Goal: Register for event/course

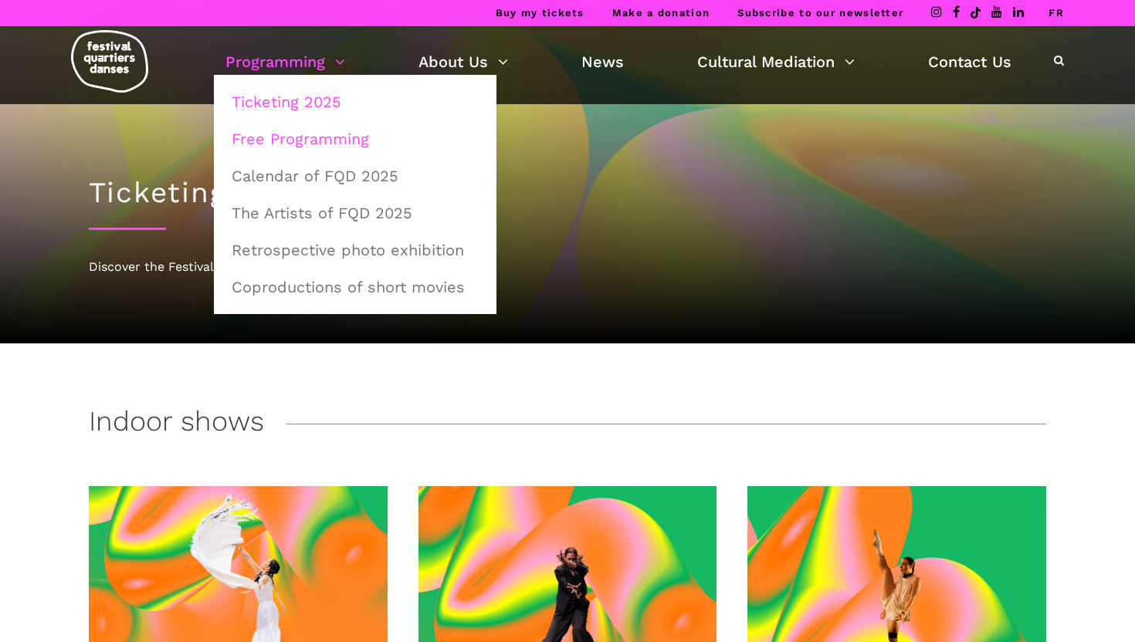
click at [299, 132] on link "Free Programming" at bounding box center [354, 139] width 265 height 36
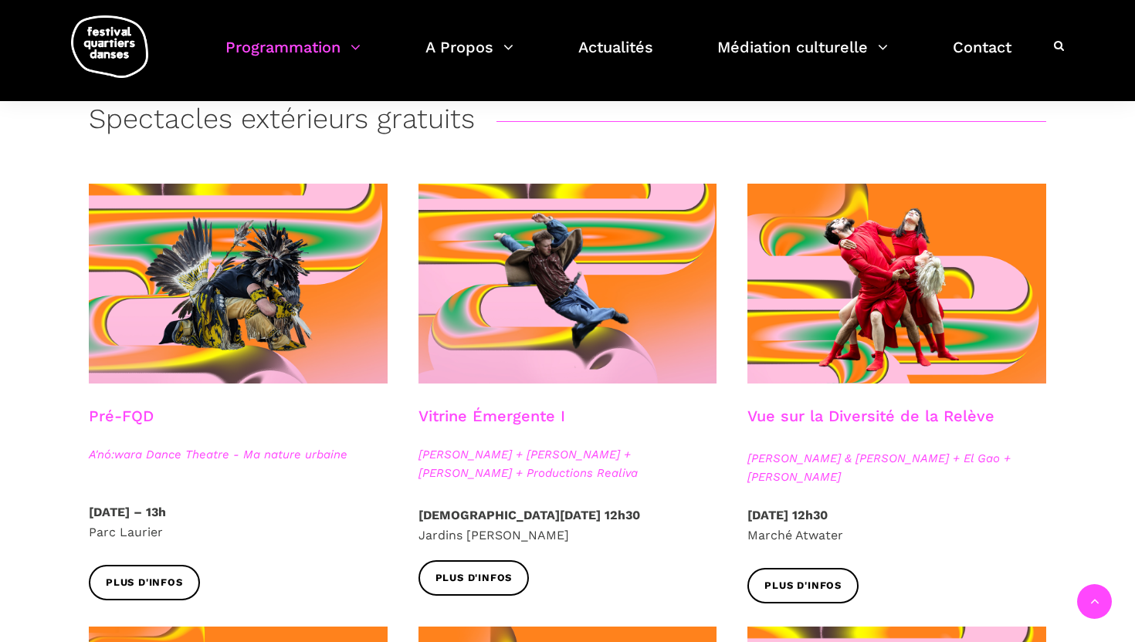
scroll to position [301, 0]
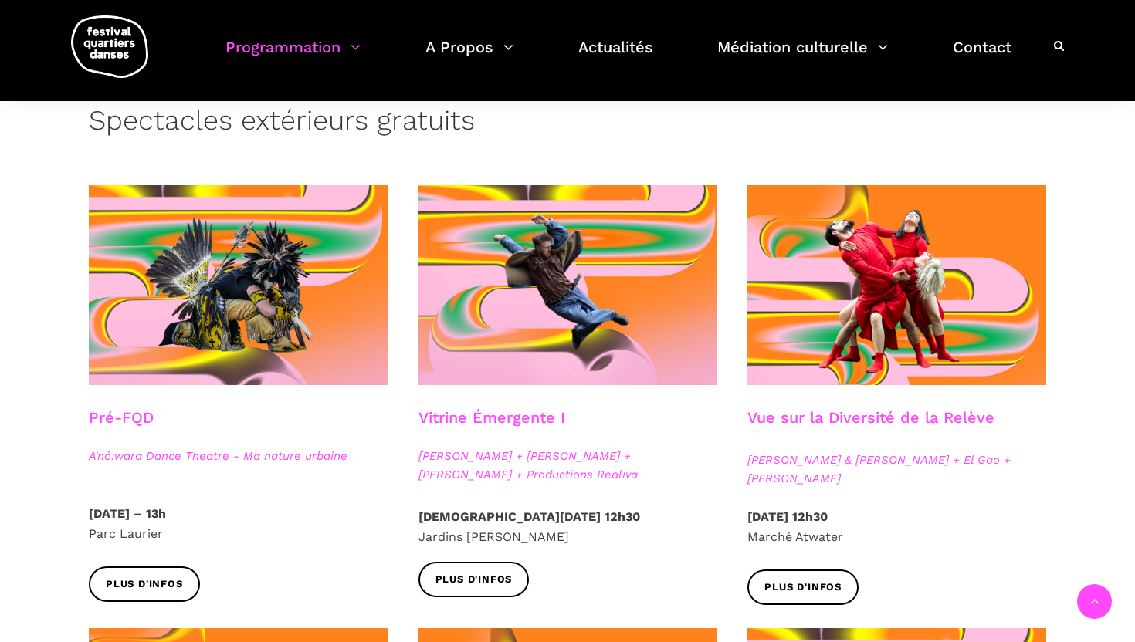
click at [972, 417] on h3 "Vue sur la Diversité de la Relève" at bounding box center [870, 427] width 247 height 39
click at [872, 416] on h3 "Vue sur la Diversité de la Relève" at bounding box center [870, 427] width 247 height 39
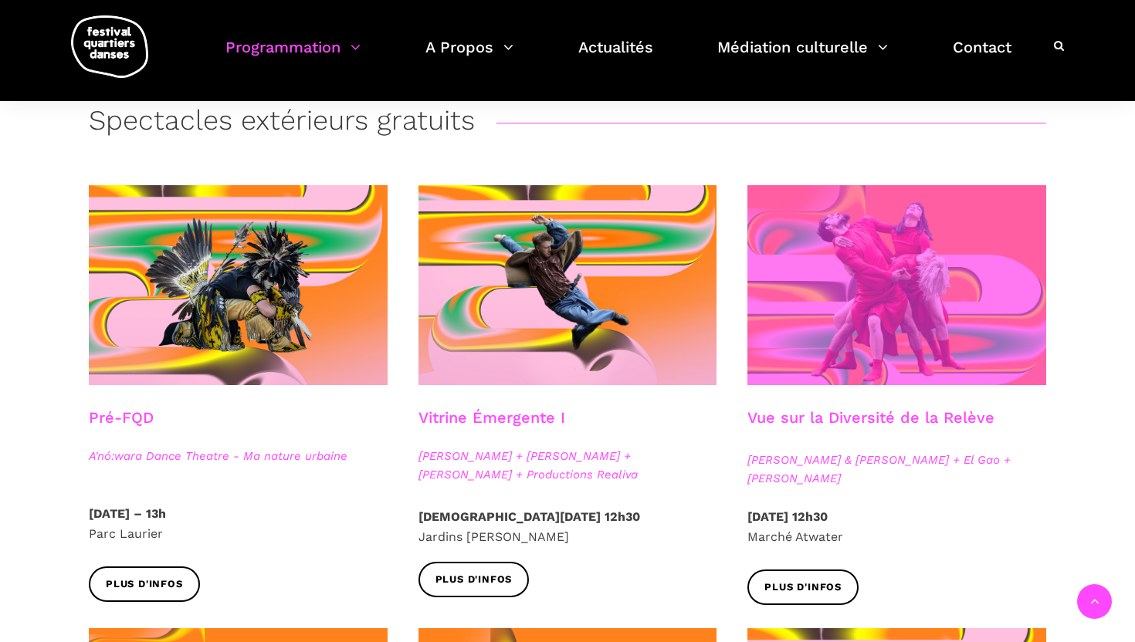
click at [876, 275] on span at bounding box center [896, 285] width 299 height 200
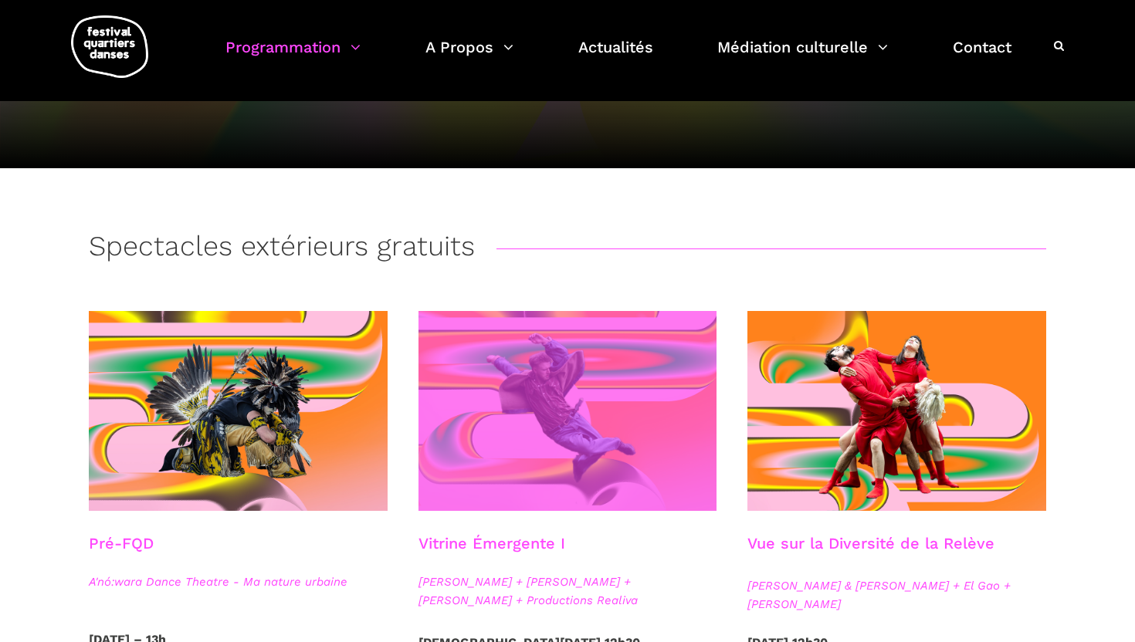
scroll to position [304, 0]
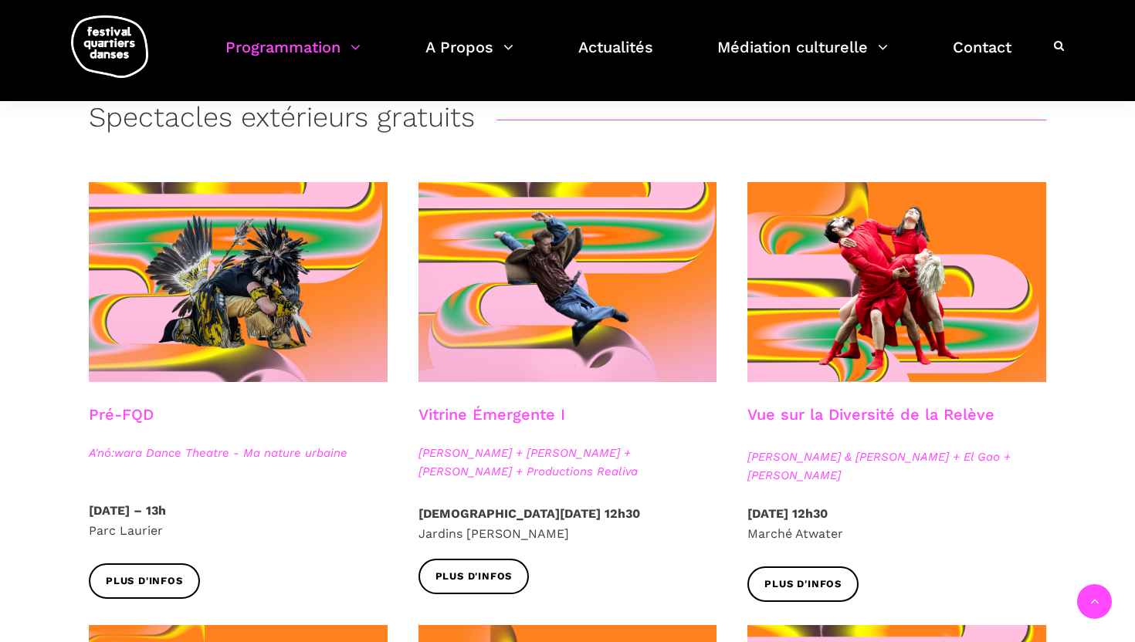
click at [519, 411] on h3 "Vitrine Émergente I" at bounding box center [491, 424] width 147 height 39
click at [532, 420] on h3 "Vitrine Émergente I" at bounding box center [491, 424] width 147 height 39
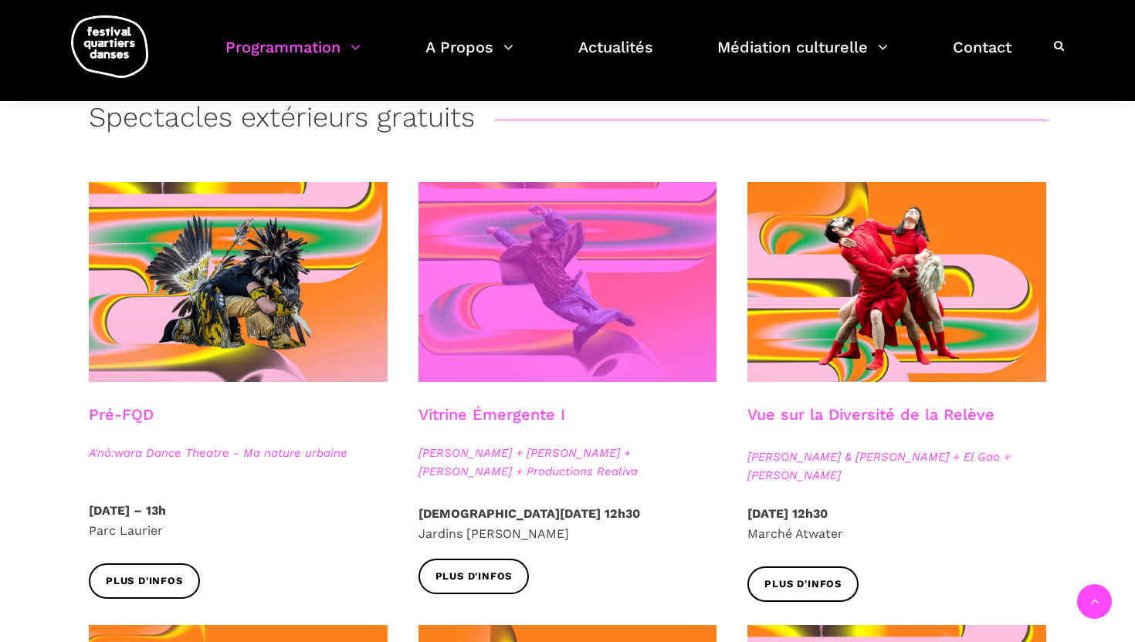
click at [558, 296] on span at bounding box center [567, 282] width 299 height 200
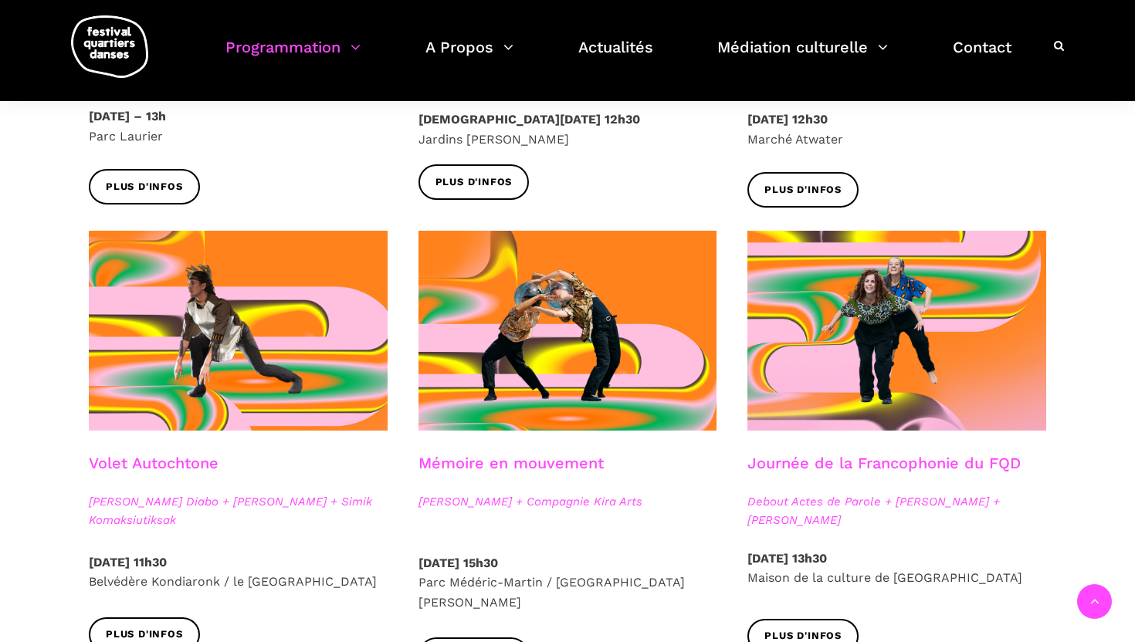
scroll to position [0, 0]
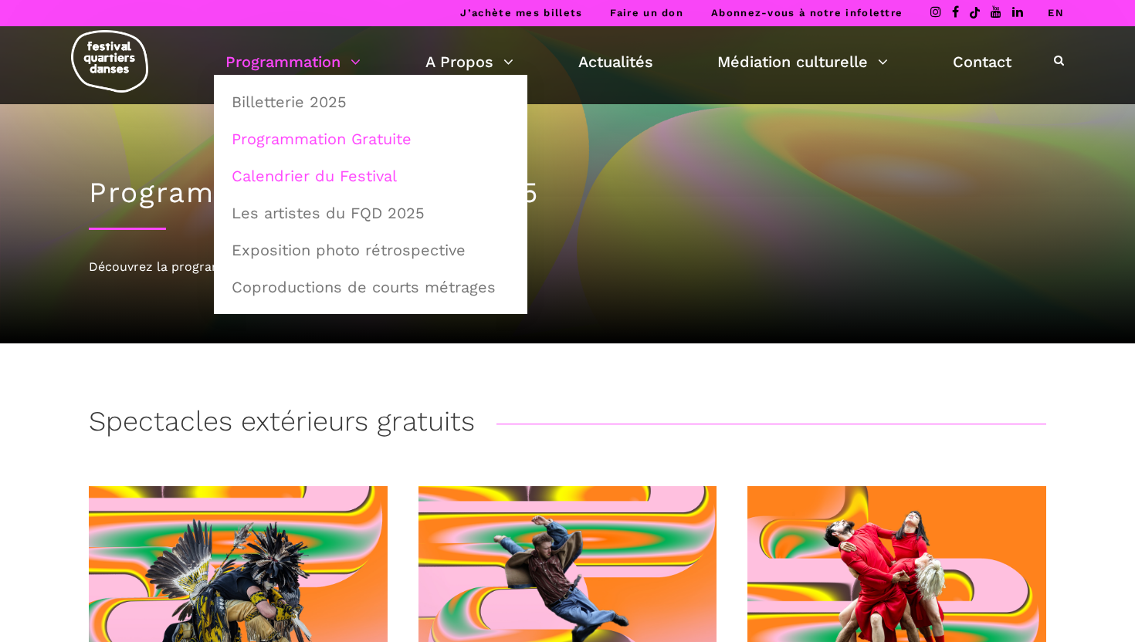
click at [313, 172] on link "Calendrier du Festival" at bounding box center [370, 176] width 296 height 36
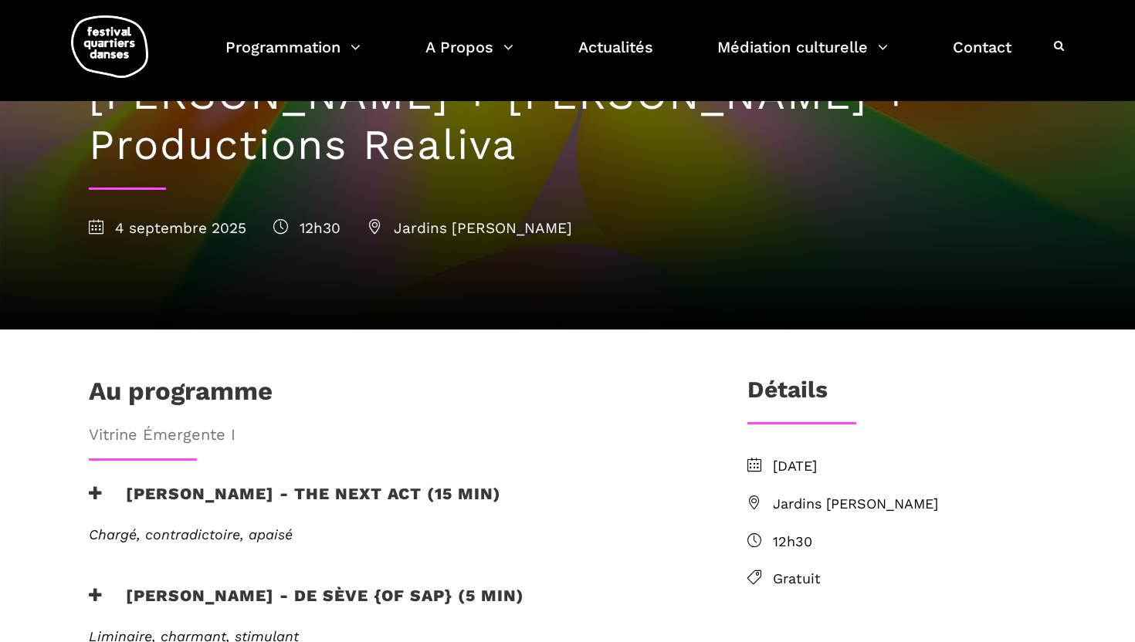
scroll to position [182, 0]
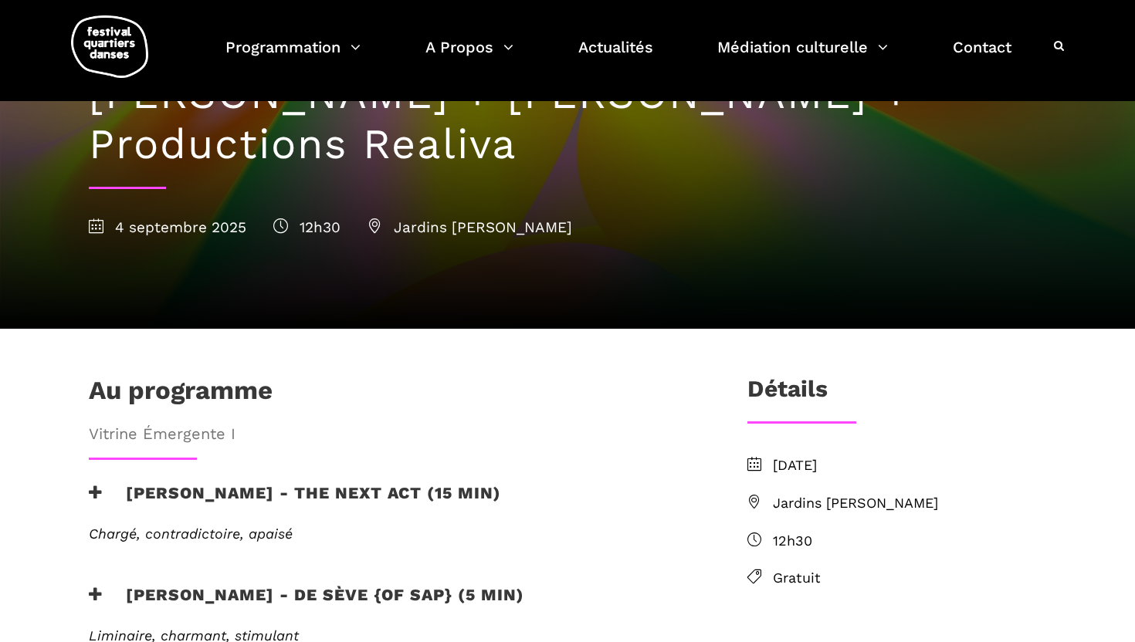
click at [374, 218] on icon at bounding box center [374, 225] width 15 height 15
click at [404, 218] on span "Jardins Gamelin" at bounding box center [469, 227] width 205 height 18
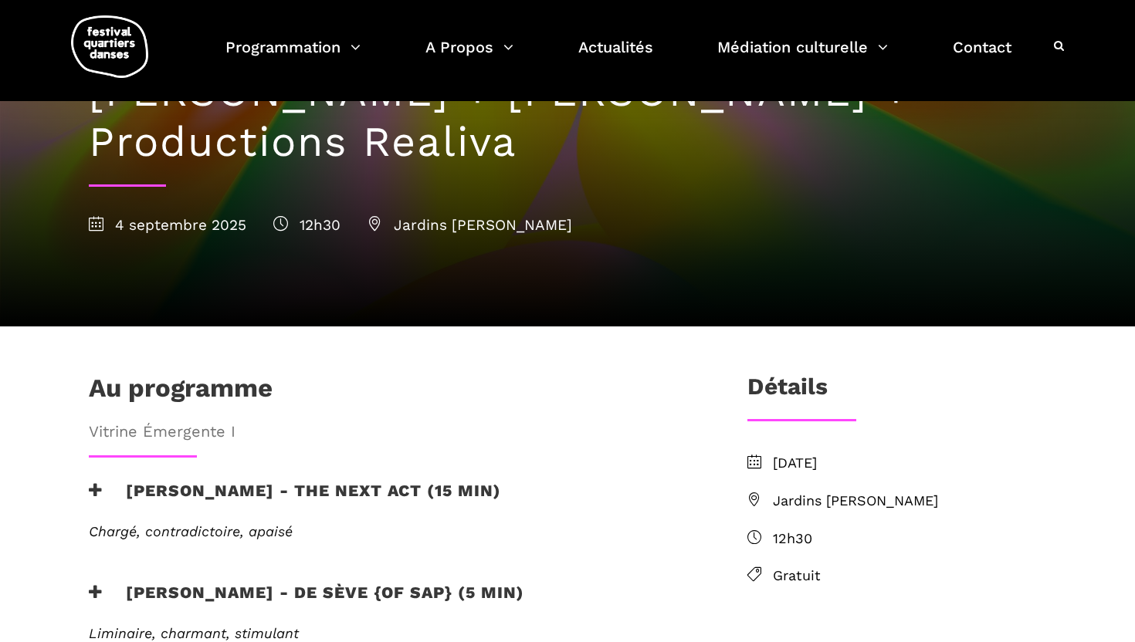
scroll to position [0, 0]
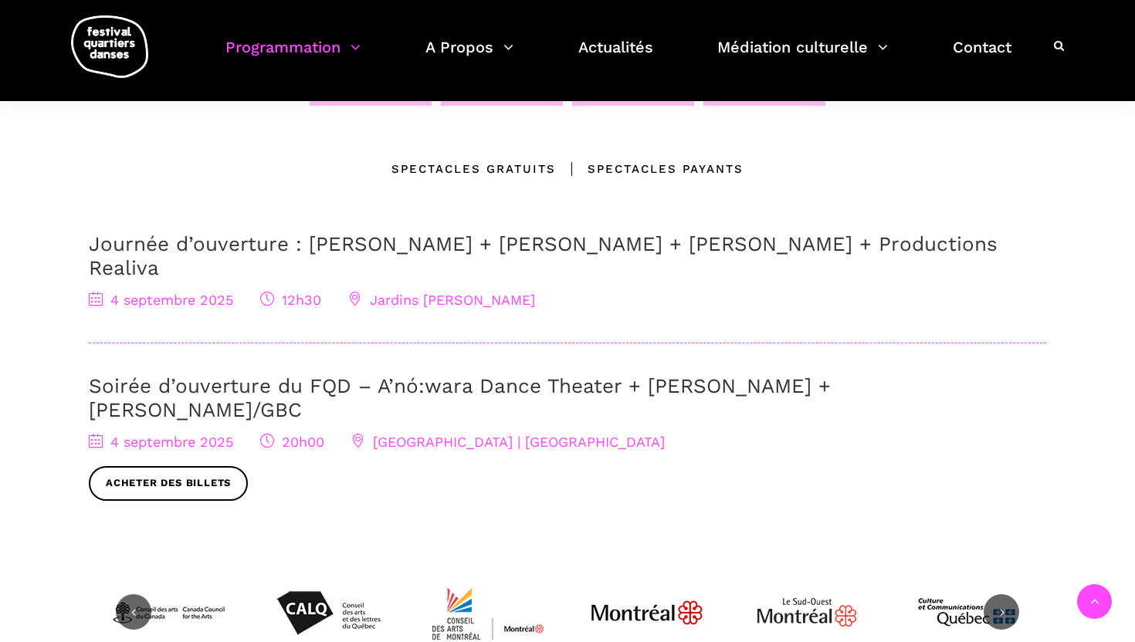
scroll to position [434, 0]
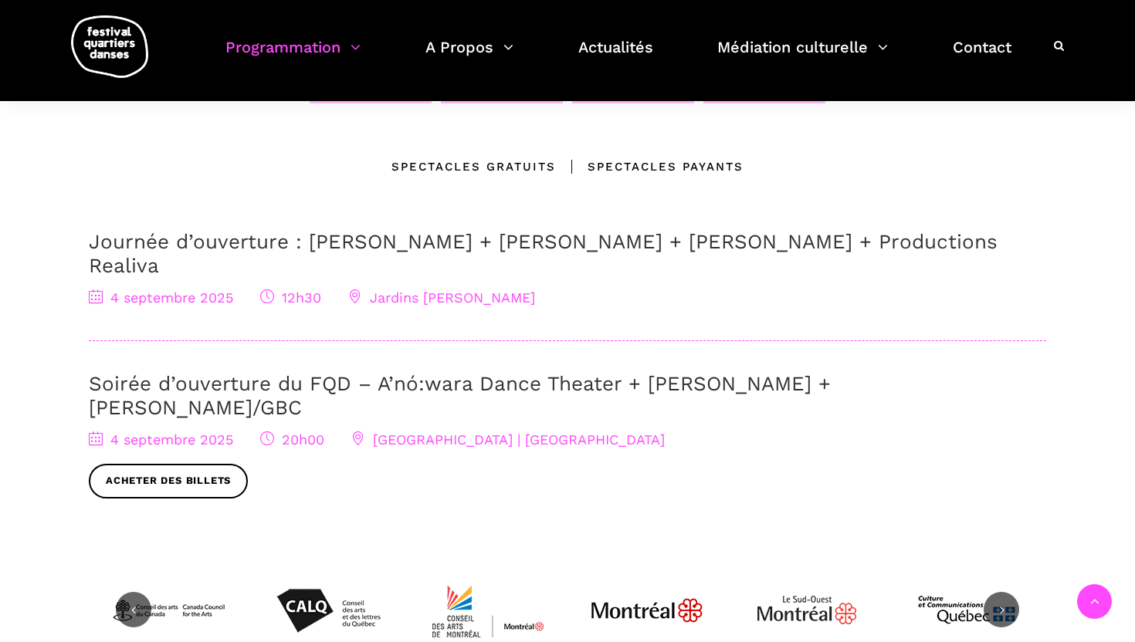
click at [425, 429] on div "4 septembre 2025 20h00 Cinquième Salle | Place des Arts Acheter des billets" at bounding box center [567, 463] width 957 height 69
click at [415, 372] on link "Soirée d’ouverture du FQD – A’nó:wara Dance Theater + [PERSON_NAME] + [PERSON_N…" at bounding box center [460, 395] width 742 height 47
